Goal: Task Accomplishment & Management: Use online tool/utility

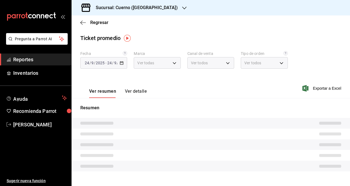
click at [33, 60] on font "Reportes" at bounding box center [23, 59] width 20 height 6
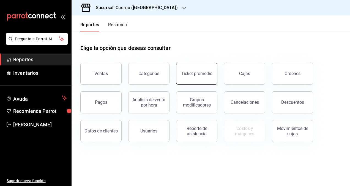
click at [183, 68] on button "Ticket promedio" at bounding box center [196, 74] width 41 height 22
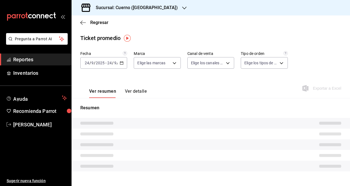
click at [38, 60] on span "Reportes" at bounding box center [40, 59] width 54 height 7
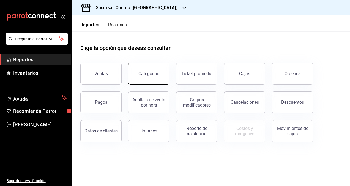
click at [142, 79] on button "Categorías" at bounding box center [148, 74] width 41 height 22
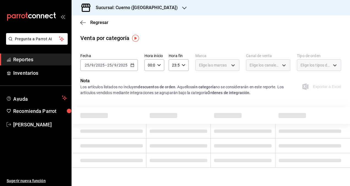
click at [131, 64] on icon "button" at bounding box center [133, 65] width 4 height 4
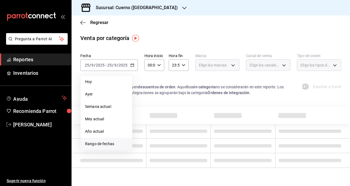
click at [101, 143] on span "Rango de fechas" at bounding box center [106, 144] width 43 height 6
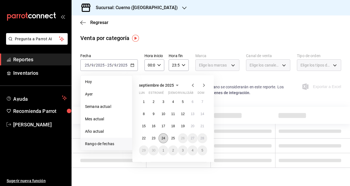
click at [164, 138] on abbr "24" at bounding box center [164, 138] width 4 height 4
click at [172, 137] on abbr "25" at bounding box center [173, 138] width 4 height 4
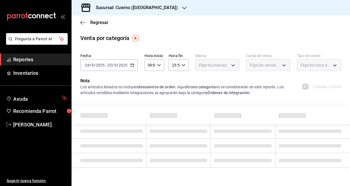
click at [160, 66] on icon "button" at bounding box center [159, 65] width 4 height 4
click at [150, 92] on span "01" at bounding box center [148, 92] width 1 height 4
type input "01:00"
click at [149, 99] on span "04" at bounding box center [148, 99] width 1 height 4
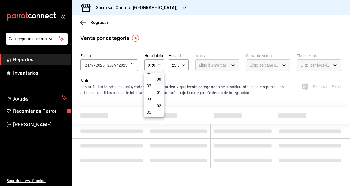
type input "04:00"
click at [177, 65] on div at bounding box center [175, 93] width 350 height 186
click at [186, 63] on div "23:59 Hora fin" at bounding box center [179, 65] width 20 height 12
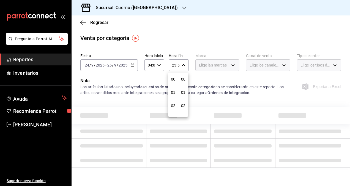
scroll to position [749, 0]
click at [176, 82] on button "21" at bounding box center [173, 83] width 8 height 11
type input "21:59"
click at [176, 82] on button "05" at bounding box center [173, 81] width 8 height 11
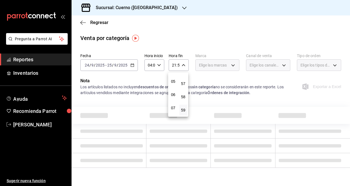
type input "05:59"
click at [173, 82] on span "05" at bounding box center [173, 81] width 1 height 4
click at [207, 77] on div at bounding box center [175, 93] width 350 height 186
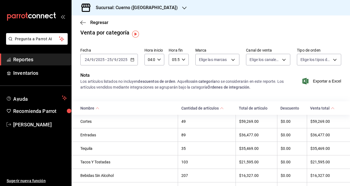
scroll to position [4, 0]
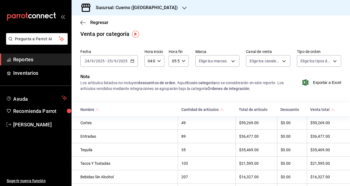
click at [182, 109] on div "Cantidad de artículos" at bounding box center [200, 109] width 37 height 4
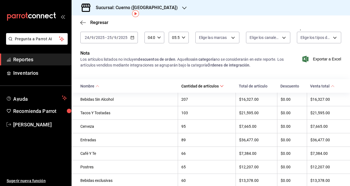
scroll to position [19, 0]
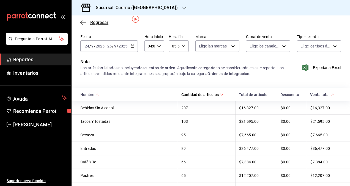
click at [93, 24] on span "Regresar" at bounding box center [99, 22] width 18 height 5
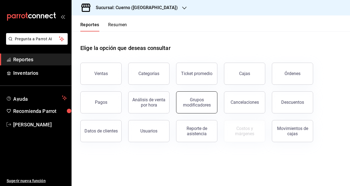
click at [202, 99] on div "Grupos modificadores" at bounding box center [197, 102] width 34 height 10
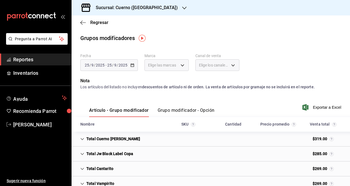
click at [134, 65] on div "[DATE] [DATE] - [DATE] [DATE]" at bounding box center [109, 65] width 58 height 12
click at [81, 141] on icon "Celda" at bounding box center [82, 139] width 4 height 4
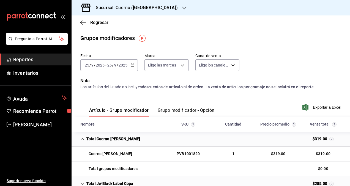
click at [81, 140] on icon "Celda" at bounding box center [82, 139] width 3 height 2
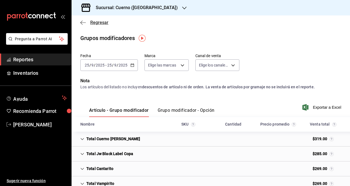
click at [82, 24] on icon "button" at bounding box center [83, 22] width 6 height 5
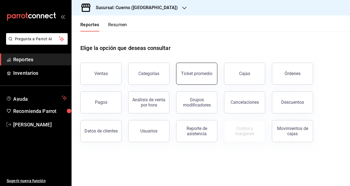
click at [190, 75] on div "Ticket promedio" at bounding box center [196, 73] width 31 height 5
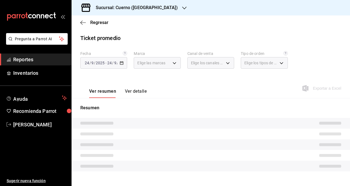
type input "c9e961b9-bc29-480f-a65c-324ff110f526"
type input "PARROT,UBER_EATS,RAPPI,DIDI_FOOD,ONLINE"
type input "dfbf6a66-9e2c-4531-8c07-cb6fdb35851c,965fb10a-4951-4111-90b6-db3caf29f93a,2f3c6…"
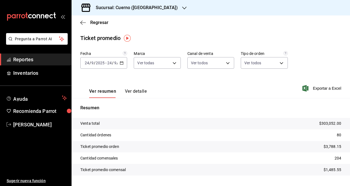
click at [122, 64] on \(Stroke\) "button" at bounding box center [121, 62] width 3 height 3
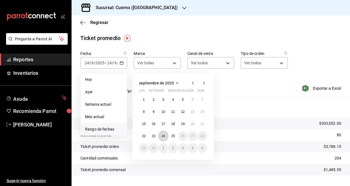
click at [164, 137] on abbr "24" at bounding box center [164, 136] width 4 height 4
click at [173, 136] on abbr "25" at bounding box center [173, 136] width 4 height 4
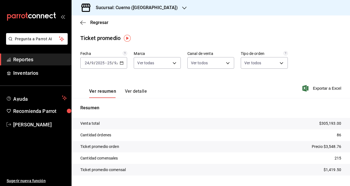
click at [136, 94] on button "Ver detalle" at bounding box center [136, 92] width 22 height 9
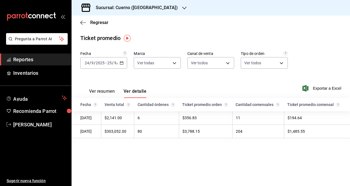
click at [110, 94] on button "Ver resumen" at bounding box center [102, 92] width 26 height 9
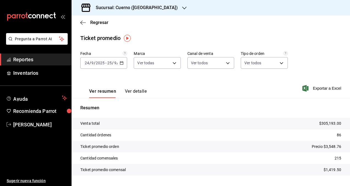
click at [130, 92] on button "Ver detalle" at bounding box center [136, 92] width 22 height 9
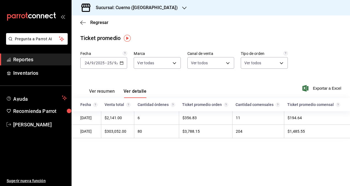
click at [107, 92] on font "Ver resumen" at bounding box center [102, 91] width 26 height 6
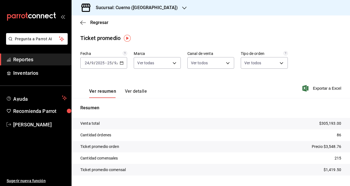
click at [223, 88] on div "Ver resumen Ver detalle Exportar a Excel" at bounding box center [211, 86] width 279 height 23
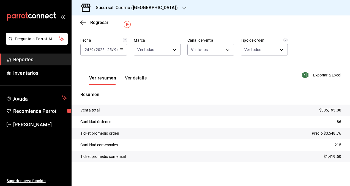
scroll to position [14, 0]
click at [153, 9] on div "Sucursal: Cuerno ([GEOGRAPHIC_DATA])" at bounding box center [132, 7] width 113 height 15
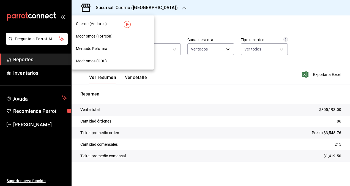
click at [105, 36] on span "Mochomos (Torreón)" at bounding box center [94, 36] width 37 height 6
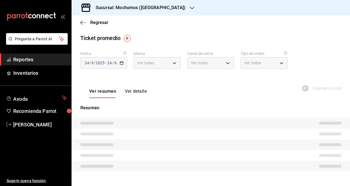
type input "c8544d00-0077-49dd-9e07-f6fffff65e49"
type input "PARROT,UBER_EATS,RAPPI,DIDI_FOOD,ONLINE"
type input "98c27cb7-4c58-4a9f-b691-5d7e954b9197,21a64d44-f9f2-4bf2-a1e6-486e07a13b50,71bb9…"
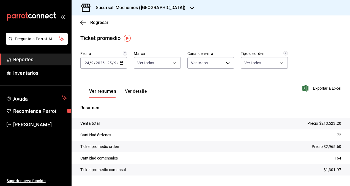
click at [161, 8] on div "Sucursal: Mochomos ([GEOGRAPHIC_DATA])" at bounding box center [136, 7] width 121 height 15
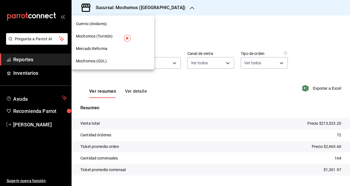
click at [105, 48] on span "Mercado Reforma" at bounding box center [91, 49] width 31 height 6
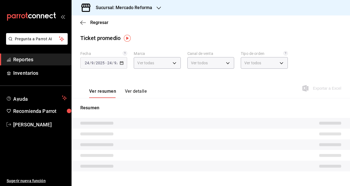
type input "ae828a00-f9e9-46fb-a95c-bc024de736cf"
type input "PARROT,UBER_EATS,RAPPI,DIDI_FOOD,ONLINE"
type input "543b6f55-63b3-4283-b38a-1c71103a1357,8967f16d-2e4d-4984-8791-673d8c0d58d4,EXTER…"
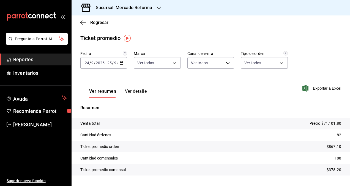
click at [152, 7] on h3 "Sucursal: Mercado Reforma" at bounding box center [121, 7] width 61 height 7
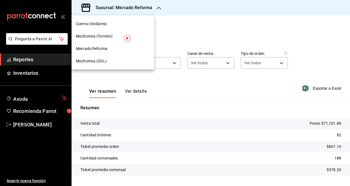
click at [99, 61] on span "Mochomos (GDL)" at bounding box center [91, 61] width 31 height 6
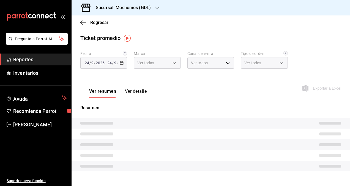
type input "36c25d4a-7cb0-456c-a434-e981d54830bc,9cac9703-0c5a-4d8b-addd-5b6b571d65b9"
type input "PARROT,UBER_EATS,RAPPI,DIDI_FOOD,ONLINE"
type input "c3d0baef-30c0-4718-9d76-caab43e27316,13c4cc4a-99d2-42c0-ba96-c3de8c08c13d,7b791…"
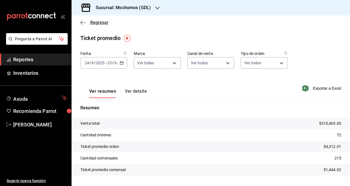
click at [85, 22] on icon "button" at bounding box center [83, 22] width 6 height 5
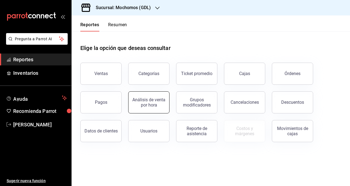
click at [142, 102] on div "Análisis de venta por hora" at bounding box center [149, 102] width 34 height 10
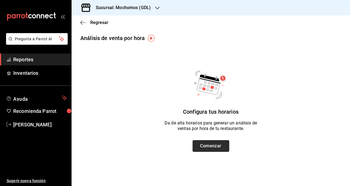
click at [201, 143] on button "Comenzar" at bounding box center [211, 146] width 37 height 12
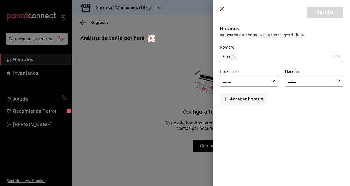
type input "Comida"
click at [230, 80] on input "__:__" at bounding box center [244, 80] width 49 height 11
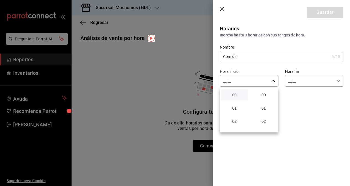
click at [236, 93] on span "00" at bounding box center [235, 95] width 20 height 4
type input "00:__"
click at [234, 109] on span "11" at bounding box center [235, 108] width 20 height 4
click at [263, 98] on button "00" at bounding box center [263, 94] width 27 height 11
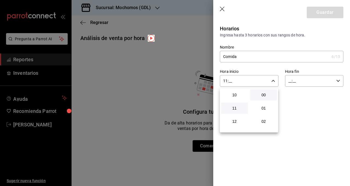
type input "11:00"
click at [304, 99] on div at bounding box center [175, 93] width 350 height 186
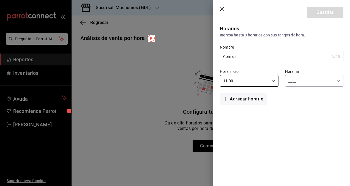
click at [301, 83] on input "__:__" at bounding box center [309, 80] width 49 height 11
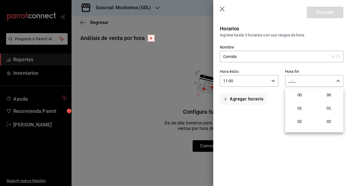
click at [145, 80] on div at bounding box center [175, 93] width 350 height 186
click at [327, 81] on input "__:__" at bounding box center [309, 80] width 49 height 11
click at [304, 108] on span "01" at bounding box center [300, 108] width 20 height 4
type input "01:__"
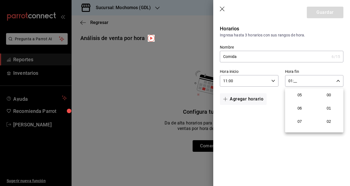
click at [304, 108] on span "06" at bounding box center [300, 108] width 20 height 4
click at [325, 97] on button "00" at bounding box center [329, 94] width 27 height 11
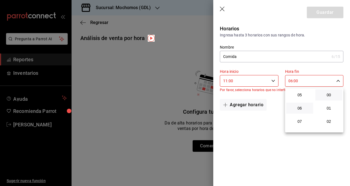
click at [296, 81] on div at bounding box center [175, 93] width 350 height 186
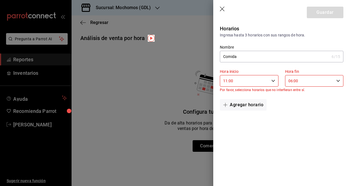
click at [295, 83] on input "06:00" at bounding box center [309, 80] width 49 height 11
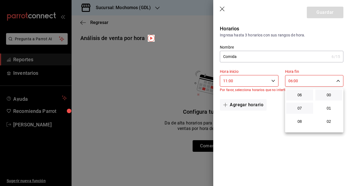
click at [301, 105] on button "07" at bounding box center [299, 107] width 27 height 11
type input "07:00"
click at [301, 105] on span "18" at bounding box center [300, 104] width 20 height 4
type input "18:00"
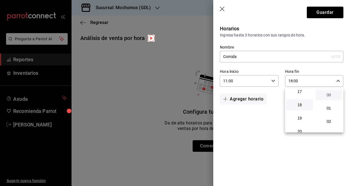
click at [325, 96] on span "00" at bounding box center [329, 95] width 20 height 4
click at [333, 94] on span "00" at bounding box center [329, 95] width 20 height 4
click at [245, 122] on div at bounding box center [175, 93] width 350 height 186
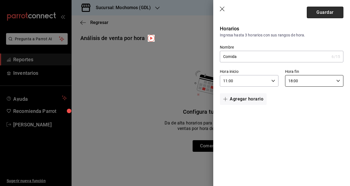
click at [326, 10] on button "Guardar" at bounding box center [325, 13] width 37 height 12
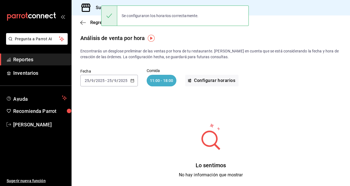
click at [132, 82] on \(Stroke\) "button" at bounding box center [132, 80] width 3 height 3
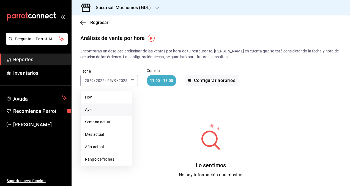
click at [99, 107] on span "Ayer" at bounding box center [106, 110] width 43 height 6
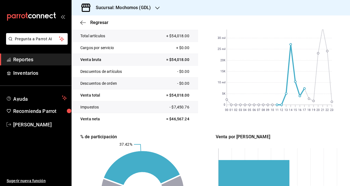
scroll to position [83, 0]
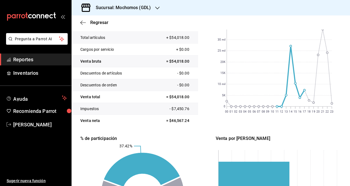
click at [114, 128] on div "Resumen Comida Total artículos + $54,018.00 Cargos por servicio + $0.00 Venta b…" at bounding box center [210, 130] width 261 height 232
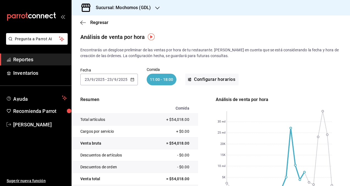
scroll to position [0, 0]
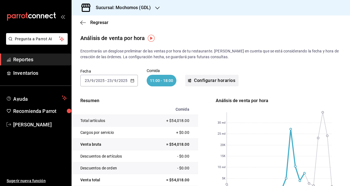
click at [228, 82] on font "Configurar horarios" at bounding box center [214, 80] width 41 height 5
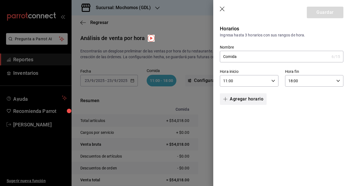
click at [252, 99] on font "Agregar horario" at bounding box center [247, 98] width 34 height 5
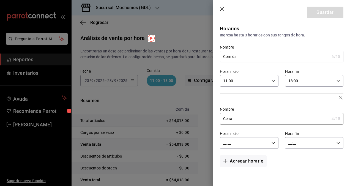
type input "Cena"
click at [240, 141] on input "__:__" at bounding box center [244, 142] width 49 height 11
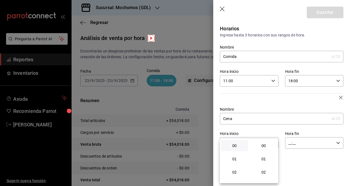
click at [236, 148] on button "00" at bounding box center [234, 145] width 27 height 11
type input "00:__"
click at [240, 154] on button "18" at bounding box center [234, 152] width 27 height 11
click at [266, 158] on span "01" at bounding box center [264, 158] width 20 height 4
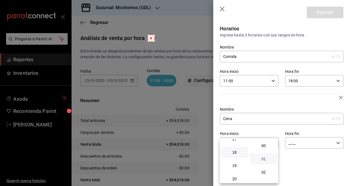
type input "18:01"
click at [305, 140] on div at bounding box center [175, 93] width 350 height 186
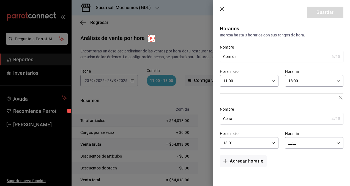
click at [305, 140] on input "__:__" at bounding box center [309, 142] width 49 height 11
click at [304, 145] on span "00" at bounding box center [300, 145] width 20 height 4
type input "00:__"
click at [302, 152] on span "03" at bounding box center [300, 152] width 20 height 4
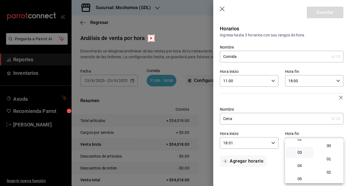
click at [277, 157] on div at bounding box center [175, 93] width 350 height 186
click at [316, 144] on input "03:__" at bounding box center [309, 142] width 49 height 11
click at [327, 143] on span "00" at bounding box center [329, 145] width 20 height 4
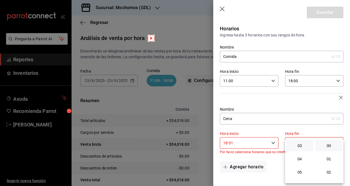
click at [276, 156] on div at bounding box center [175, 93] width 350 height 186
click at [309, 144] on input "03:00" at bounding box center [309, 142] width 49 height 11
click at [306, 158] on span "04" at bounding box center [300, 158] width 20 height 4
type input "04:00"
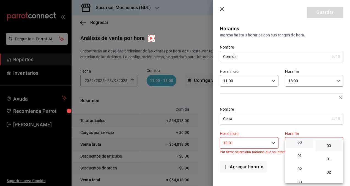
click at [306, 141] on span "00" at bounding box center [300, 142] width 20 height 4
type input "00:00"
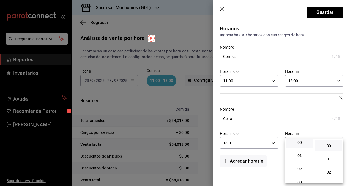
click at [278, 152] on div at bounding box center [175, 93] width 350 height 186
click at [250, 159] on font "Agregar horario" at bounding box center [247, 160] width 34 height 5
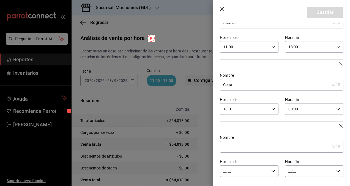
scroll to position [35, 0]
click at [248, 150] on input "Nombre" at bounding box center [275, 145] width 110 height 11
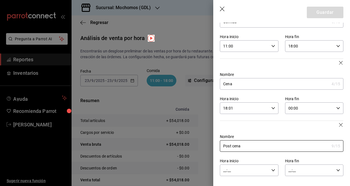
type input "Post cena"
click at [242, 167] on input "__:__" at bounding box center [244, 169] width 49 height 11
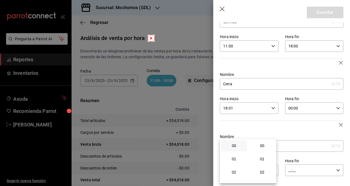
click at [237, 148] on button "00" at bounding box center [234, 145] width 26 height 11
click at [269, 147] on span "00" at bounding box center [263, 145] width 20 height 4
type input "00:00"
click at [295, 167] on div at bounding box center [175, 93] width 350 height 186
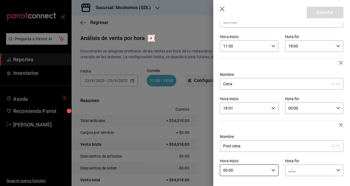
click at [293, 170] on input "__:__" at bounding box center [309, 169] width 49 height 11
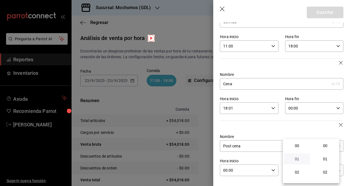
click at [301, 157] on span "01" at bounding box center [298, 158] width 20 height 4
type input "01:__"
click at [298, 163] on span "03" at bounding box center [298, 163] width 20 height 4
type input "03:__"
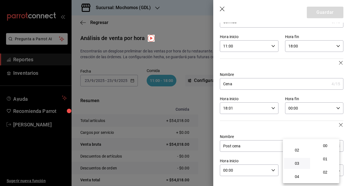
click at [280, 159] on div at bounding box center [175, 93] width 350 height 186
click at [256, 109] on input "18:01" at bounding box center [244, 107] width 49 height 11
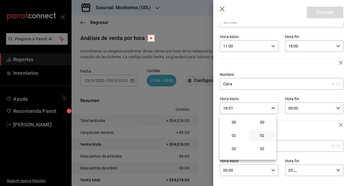
scroll to position [13, 0]
click at [263, 122] on span "01" at bounding box center [263, 122] width 20 height 4
click at [263, 122] on span "00" at bounding box center [263, 122] width 20 height 4
type input "18:00"
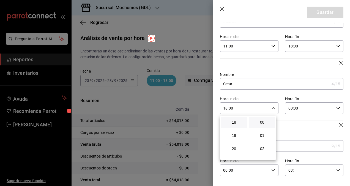
click at [297, 127] on div at bounding box center [175, 93] width 350 height 186
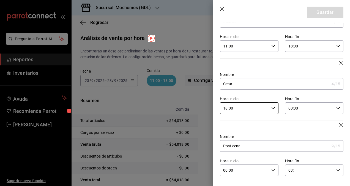
scroll to position [36, 0]
click at [304, 172] on input "03:__" at bounding box center [309, 169] width 49 height 11
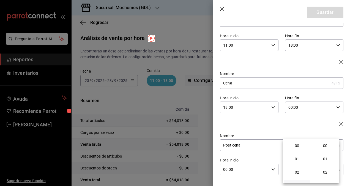
scroll to position [40, 0]
click at [325, 142] on button "00" at bounding box center [326, 145] width 26 height 11
type input "03:00"
click at [317, 14] on div at bounding box center [175, 93] width 350 height 186
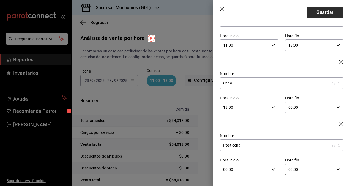
click at [315, 11] on button "Guardar" at bounding box center [325, 13] width 37 height 12
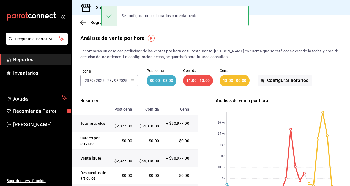
click at [249, 60] on div "Fecha [DATE] [DATE] - [DATE] [DATE] Post cena 00:00 - 03:00 Comida 11:00 - 18:0…" at bounding box center [210, 77] width 261 height 35
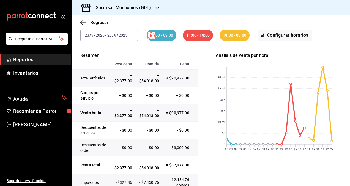
scroll to position [0, 0]
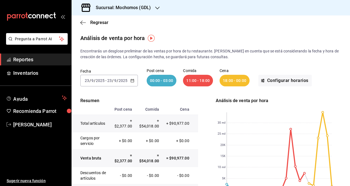
click at [191, 99] on p "Resumen" at bounding box center [135, 100] width 127 height 7
click at [154, 12] on div "Sucursal: Mochomos (GDL)" at bounding box center [119, 7] width 86 height 15
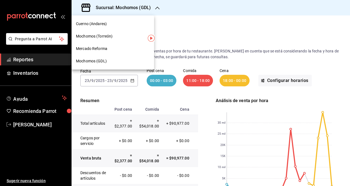
click at [195, 40] on div at bounding box center [175, 93] width 350 height 186
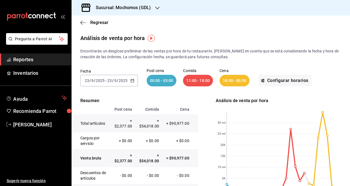
click at [195, 40] on div "Análisis de venta por hora" at bounding box center [211, 38] width 279 height 8
click at [153, 11] on div "Sucursal: Mochomos (GDL)" at bounding box center [119, 7] width 86 height 15
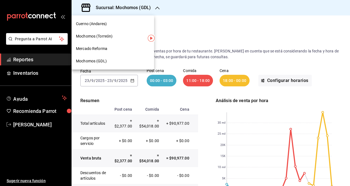
click at [107, 22] on span "Cuerno (Andares)" at bounding box center [91, 24] width 31 height 6
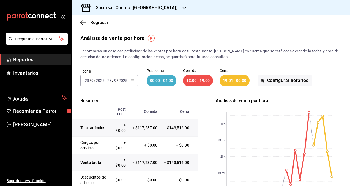
click at [251, 62] on div "Fecha [DATE] [DATE] - [DATE] [DATE] Post cena 00:00 - 04:00 Comida 13:00 - 19:0…" at bounding box center [210, 77] width 261 height 35
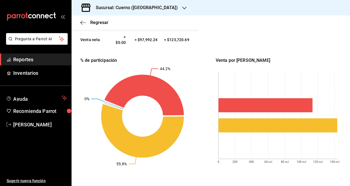
scroll to position [60, 0]
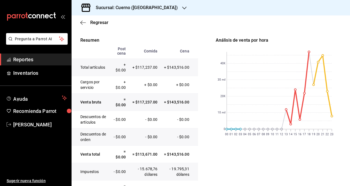
click at [208, 48] on div "Resumen Post cena Comida Cena Total artículos + $0.00 + $117,237.00 + $143,516.…" at bounding box center [210, 177] width 261 height 280
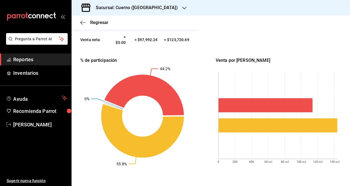
click at [154, 9] on div "Sucursal: Cuerno ([GEOGRAPHIC_DATA])" at bounding box center [132, 7] width 113 height 15
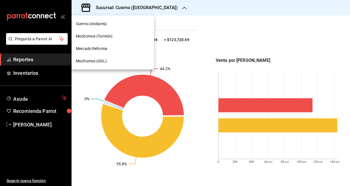
click at [108, 51] on div "Mercado Reforma" at bounding box center [113, 49] width 74 height 6
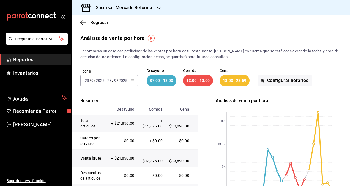
click at [207, 36] on div "Análisis de venta por hora" at bounding box center [211, 38] width 279 height 8
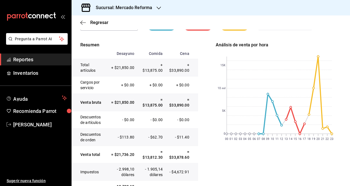
scroll to position [0, 0]
